Goal: Find specific page/section: Find specific page/section

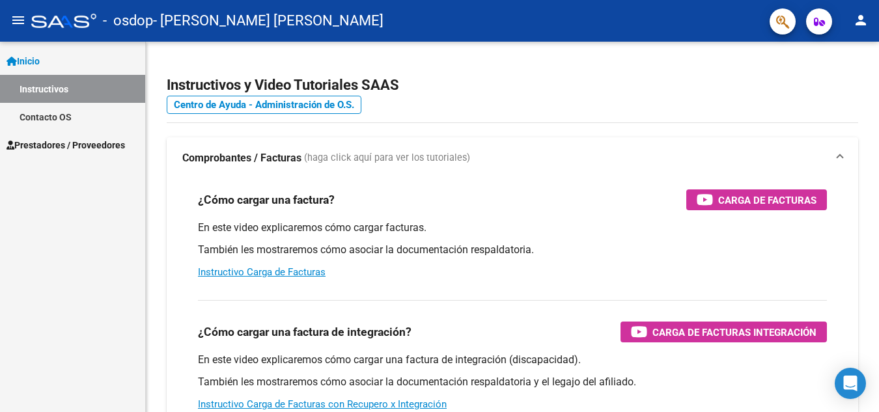
click at [60, 143] on span "Prestadores / Proveedores" at bounding box center [66, 145] width 118 height 14
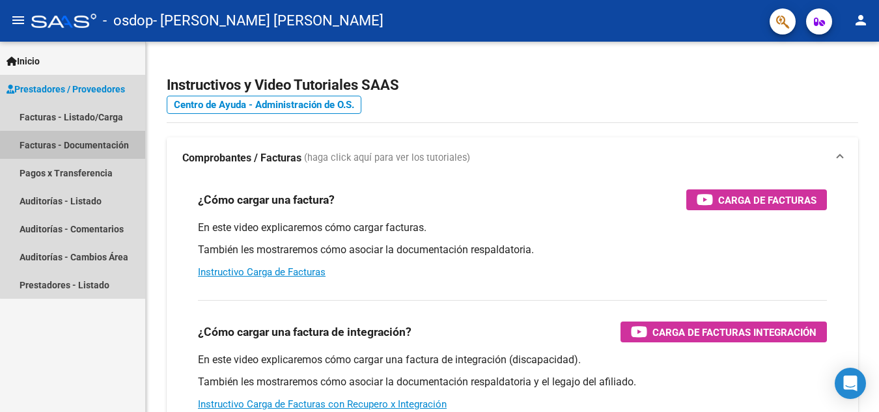
click at [74, 145] on link "Facturas - Documentación" at bounding box center [72, 145] width 145 height 28
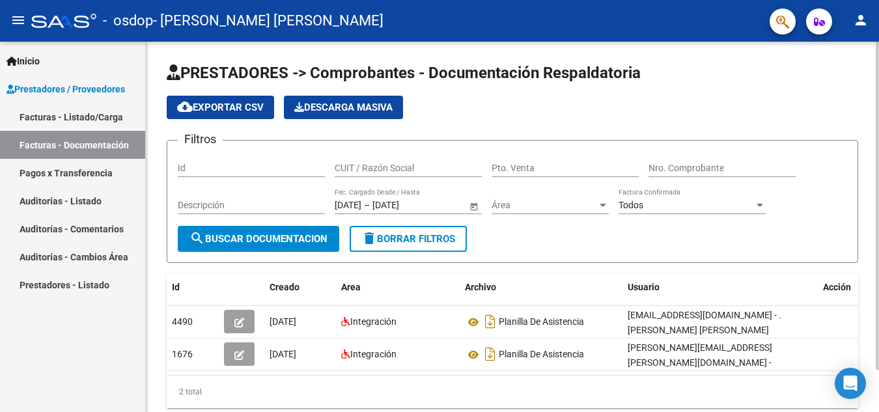
click at [234, 169] on input "Id" at bounding box center [251, 168] width 147 height 11
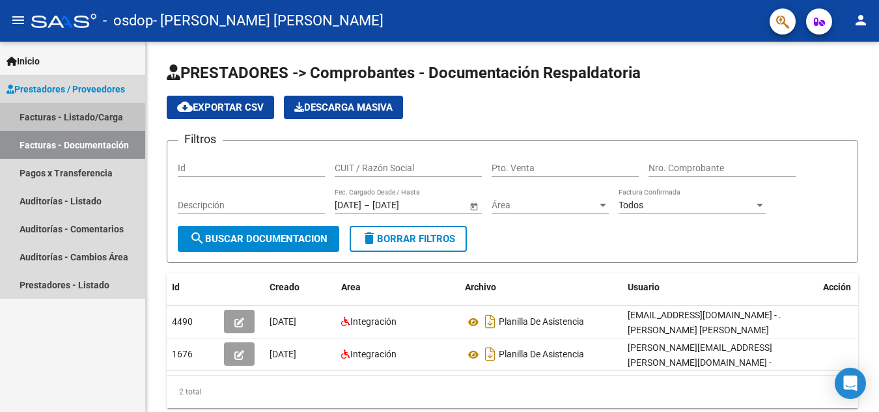
click at [66, 117] on link "Facturas - Listado/Carga" at bounding box center [72, 117] width 145 height 28
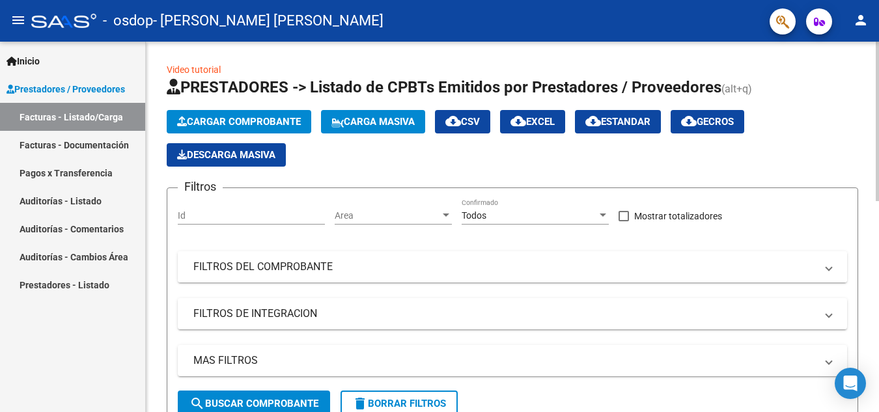
click at [297, 269] on mat-panel-title "FILTROS DEL COMPROBANTE" at bounding box center [504, 267] width 622 height 14
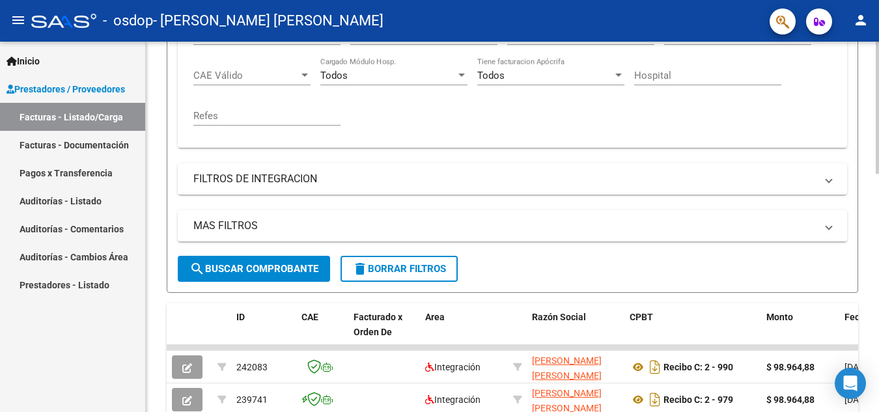
scroll to position [325, 0]
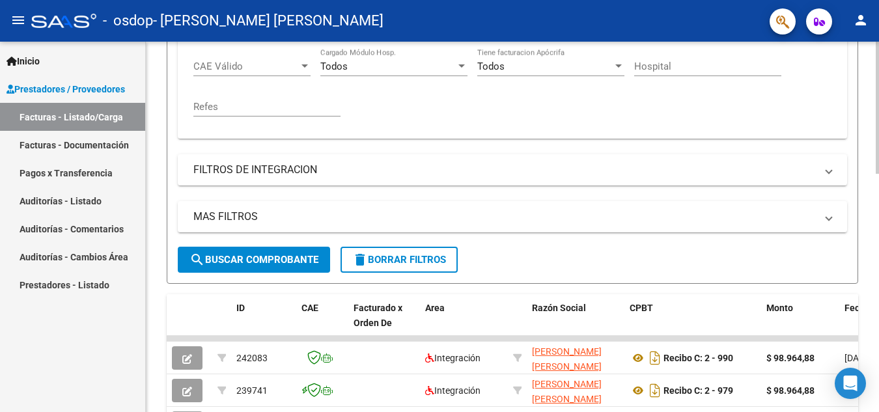
click at [275, 258] on span "search Buscar Comprobante" at bounding box center [253, 260] width 129 height 12
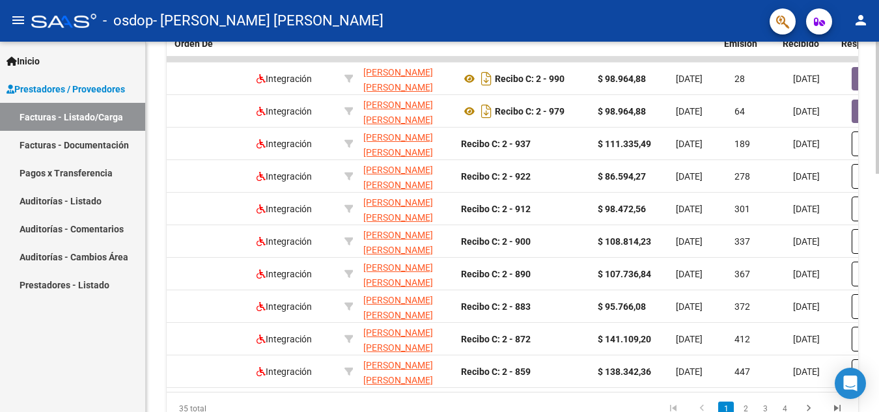
scroll to position [0, 182]
